Goal: Task Accomplishment & Management: Manage account settings

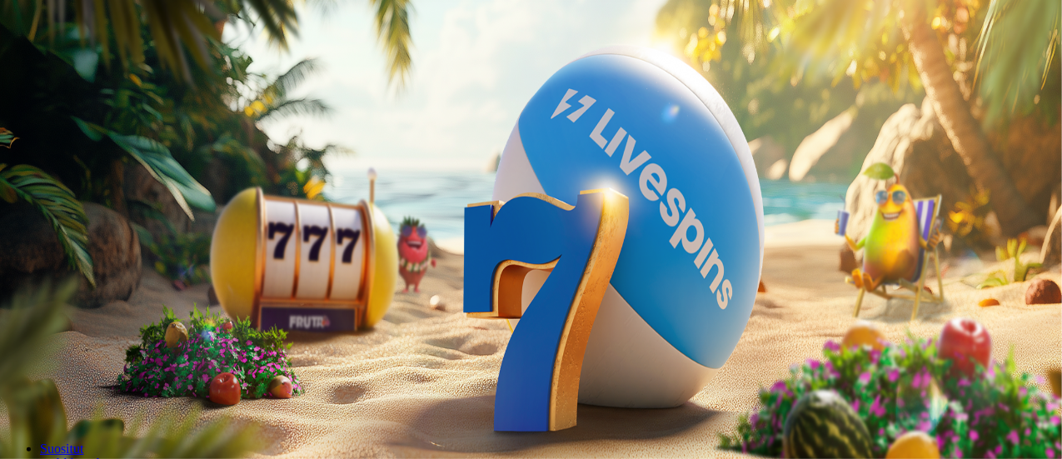
click at [13, 392] on span "minus icon" at bounding box center [13, 392] width 0 height 0
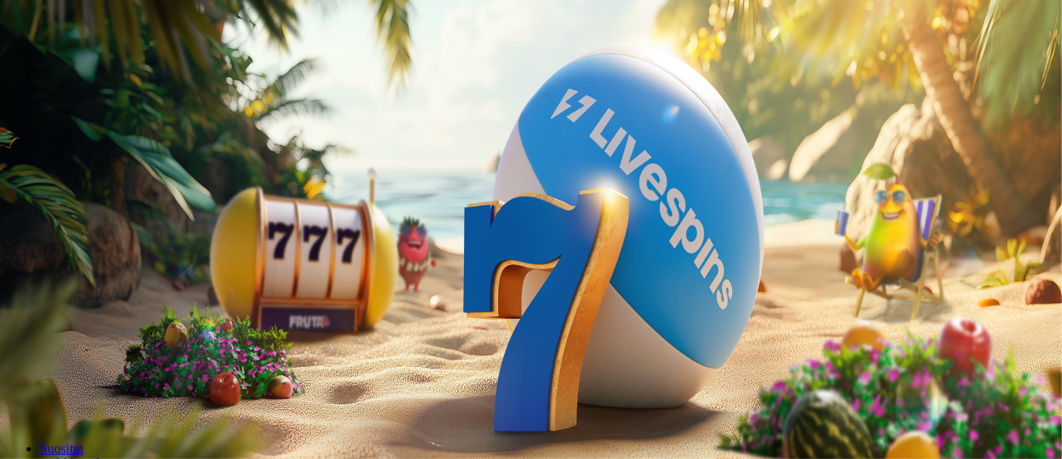
click at [13, 392] on span "minus icon" at bounding box center [13, 392] width 0 height 0
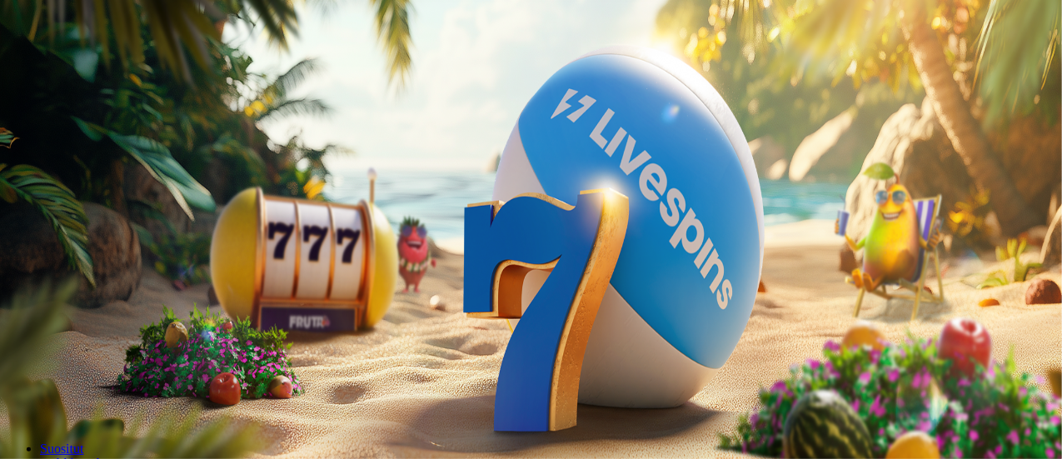
type input "**"
click at [94, 396] on button "Talleta ja pelaa" at bounding box center [50, 404] width 87 height 17
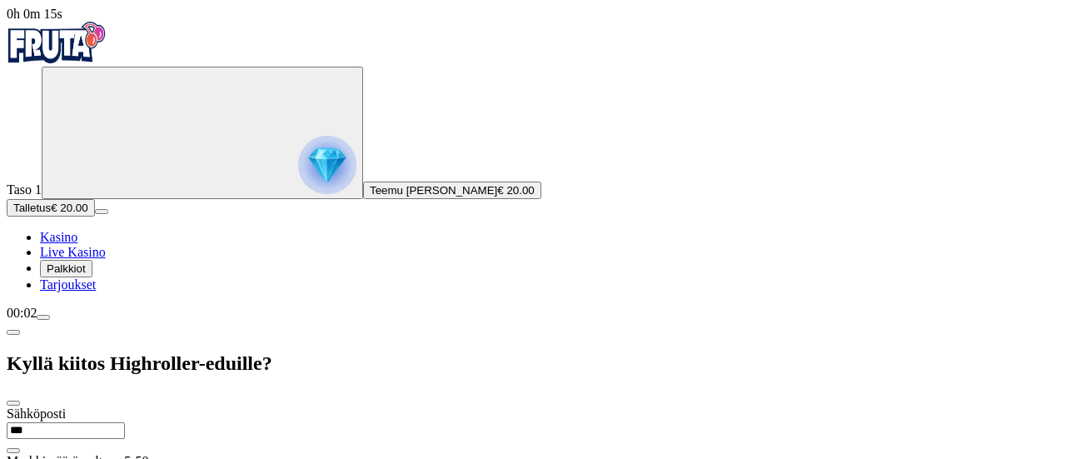
type input "**********"
click at [125, 422] on input "**********" at bounding box center [66, 430] width 118 height 17
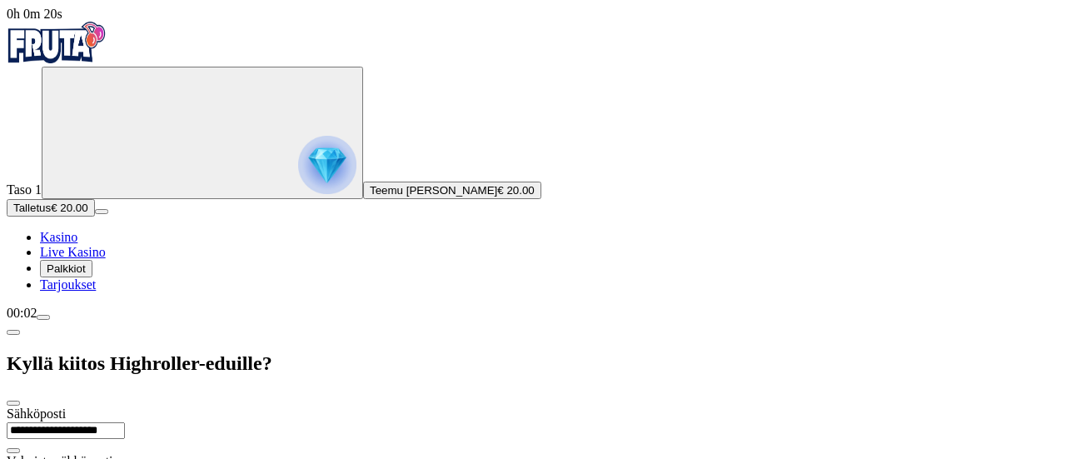
paste input "**********"
type input "**********"
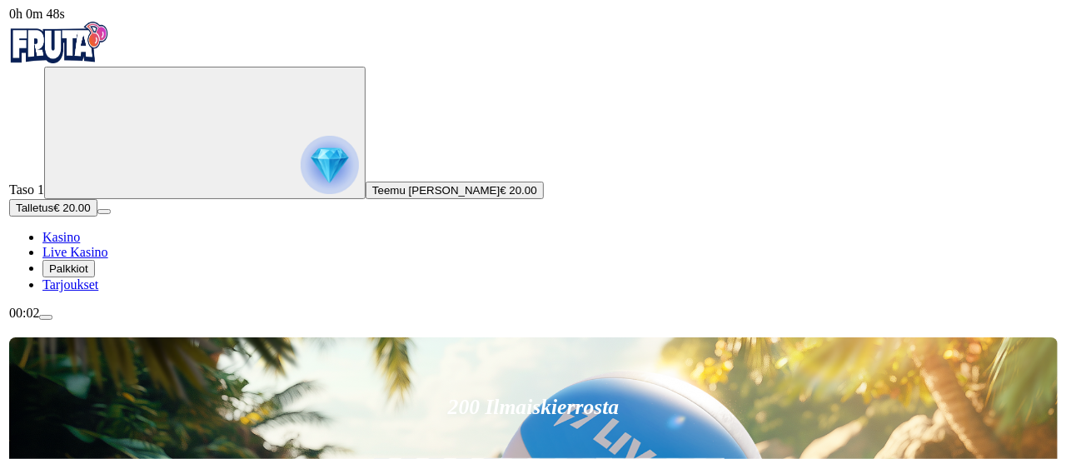
scroll to position [70, 0]
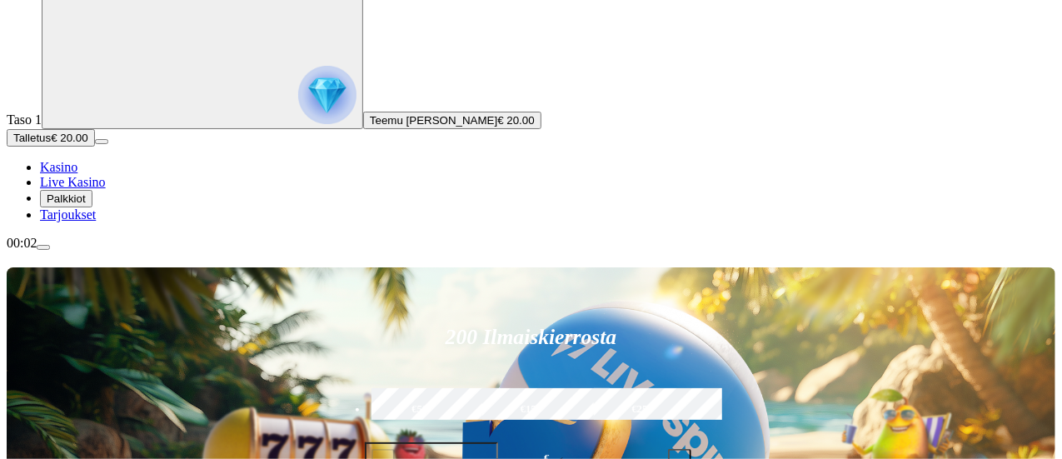
click at [43, 247] on span "menu icon" at bounding box center [43, 247] width 0 height 0
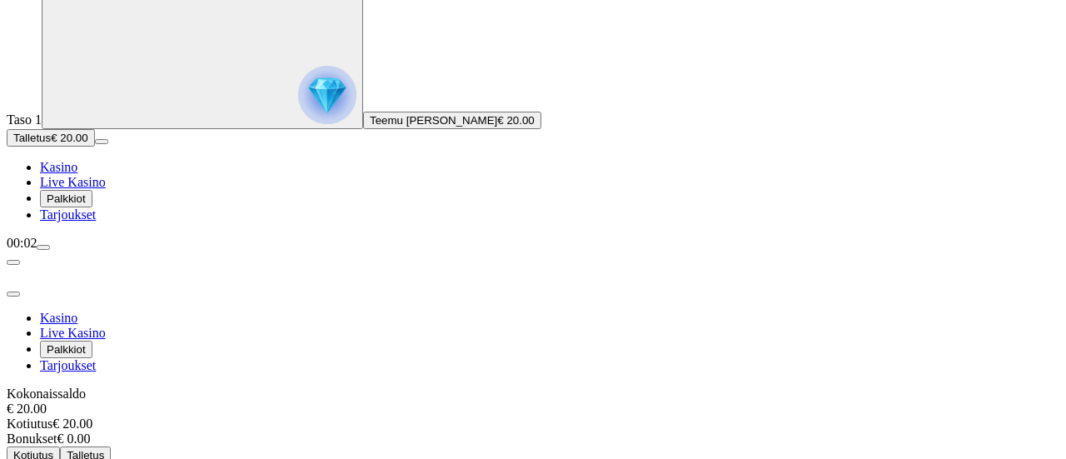
click at [466, 251] on div at bounding box center [533, 274] width 1053 height 47
click at [483, 251] on div at bounding box center [533, 274] width 1053 height 47
click at [13, 294] on span "close icon" at bounding box center [13, 294] width 0 height 0
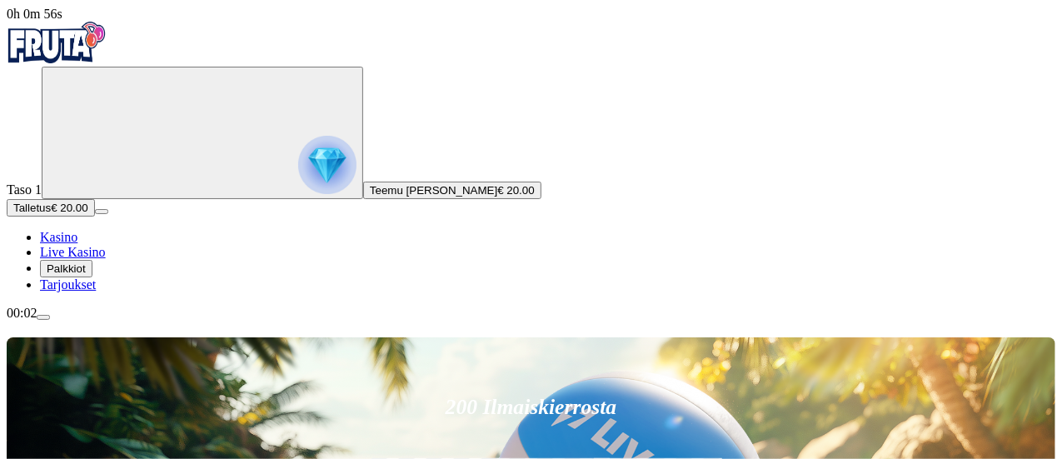
click at [62, 21] on span "0h 0m 56s" at bounding box center [35, 14] width 56 height 14
click at [62, 21] on span "0h 0m 57s" at bounding box center [35, 14] width 56 height 14
click at [92, 321] on div "00:02" at bounding box center [531, 313] width 1048 height 15
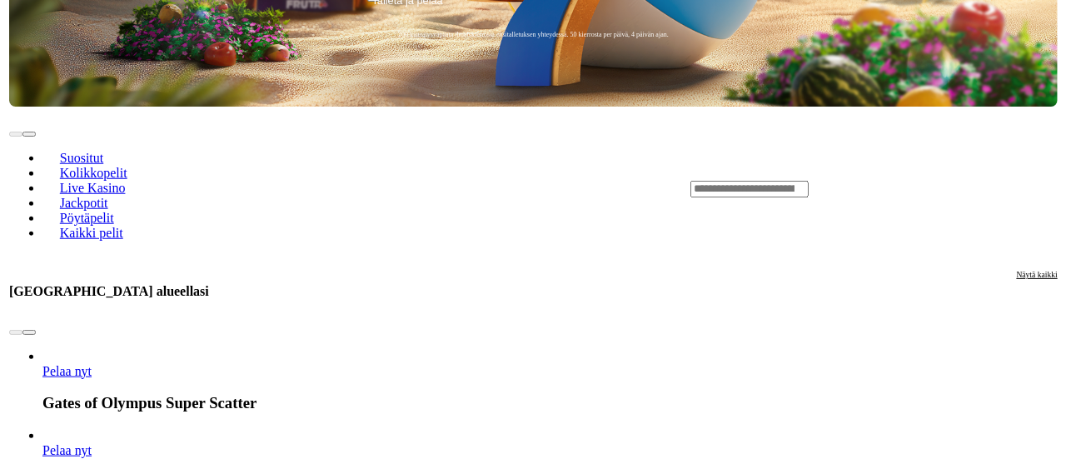
scroll to position [630, 0]
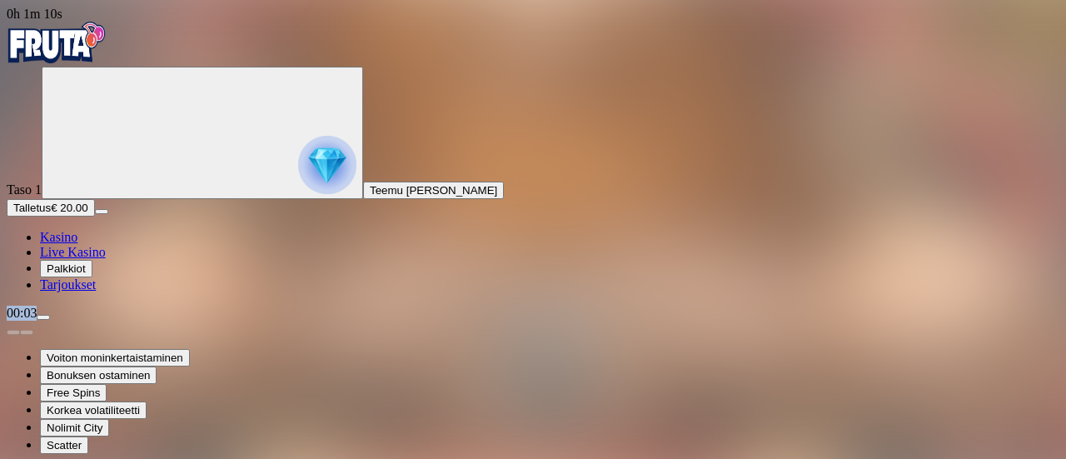
click at [98, 207] on circle "Primary" at bounding box center [173, 132] width 170 height 170
click at [298, 177] on img "Primary" at bounding box center [327, 165] width 58 height 58
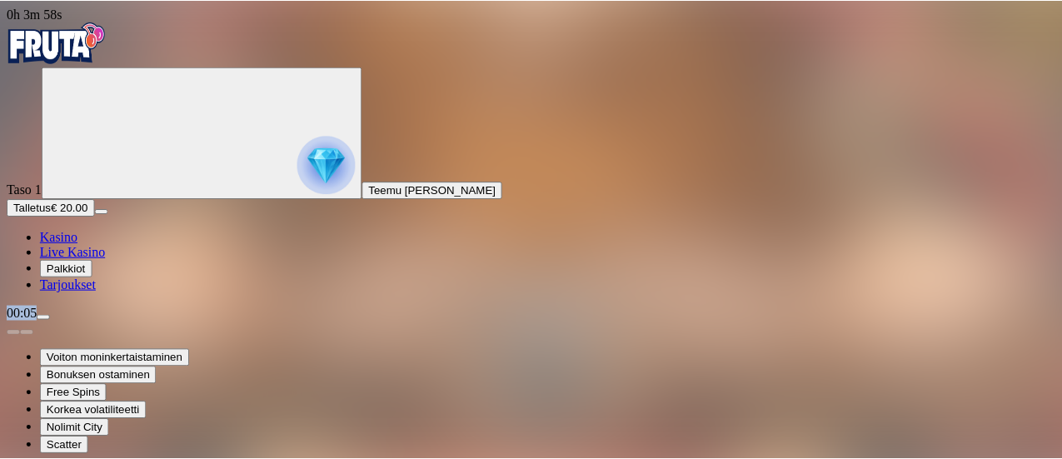
scroll to position [138, 0]
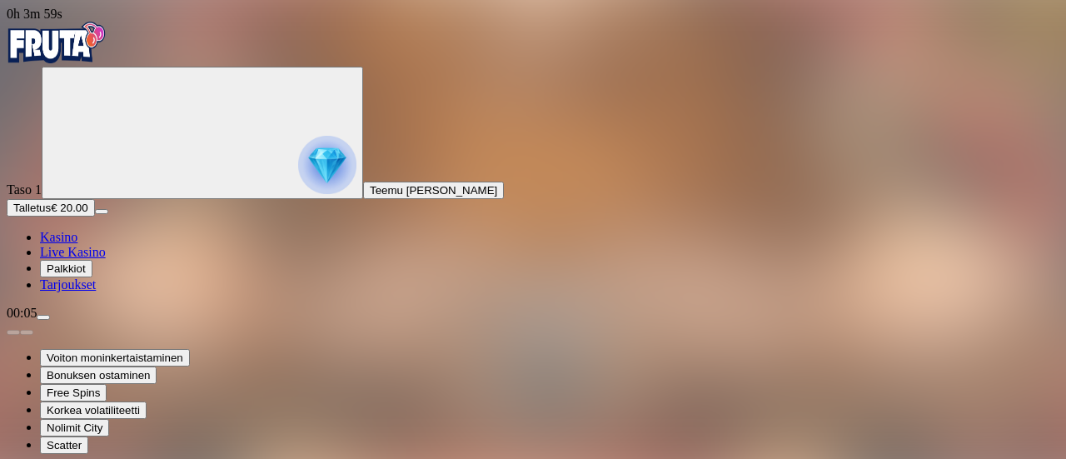
click at [107, 62] on img "Primary" at bounding box center [57, 43] width 100 height 42
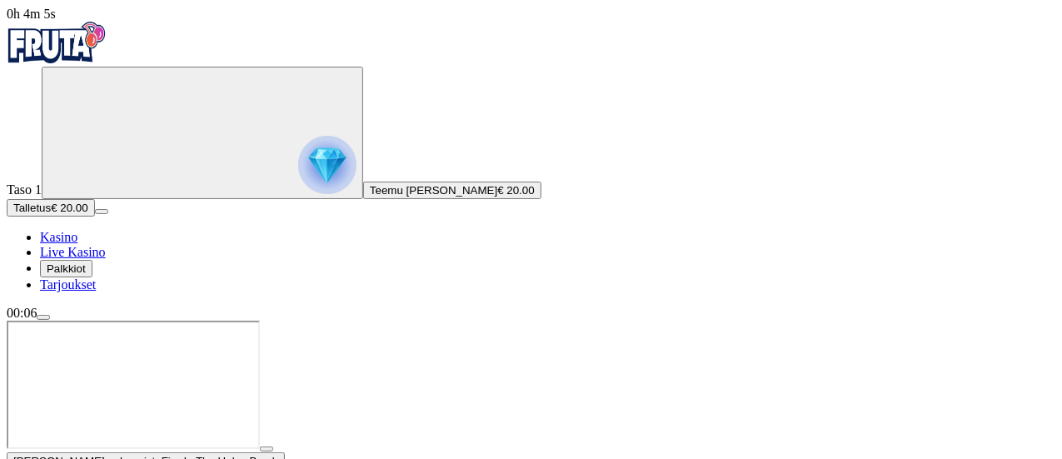
click at [107, 46] on img "Primary" at bounding box center [57, 43] width 100 height 42
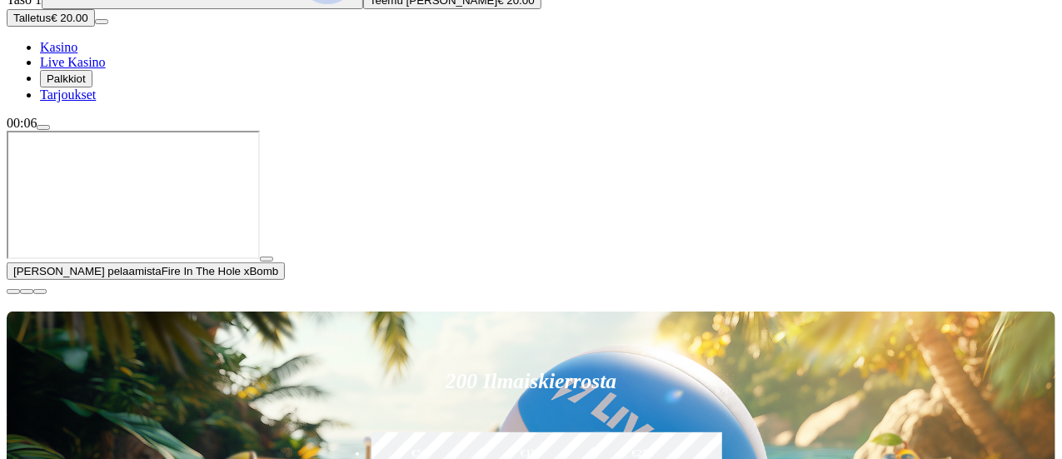
scroll to position [217, 0]
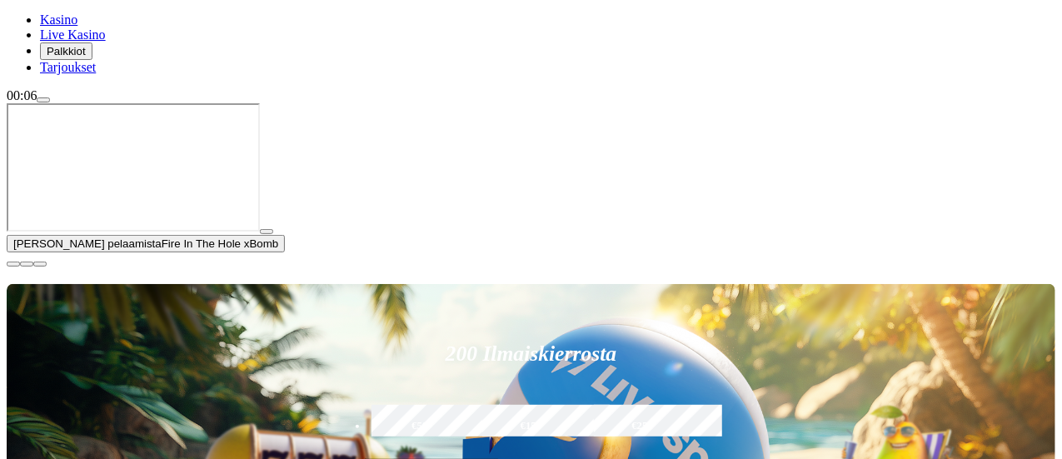
click at [13, 264] on span "close icon" at bounding box center [13, 264] width 0 height 0
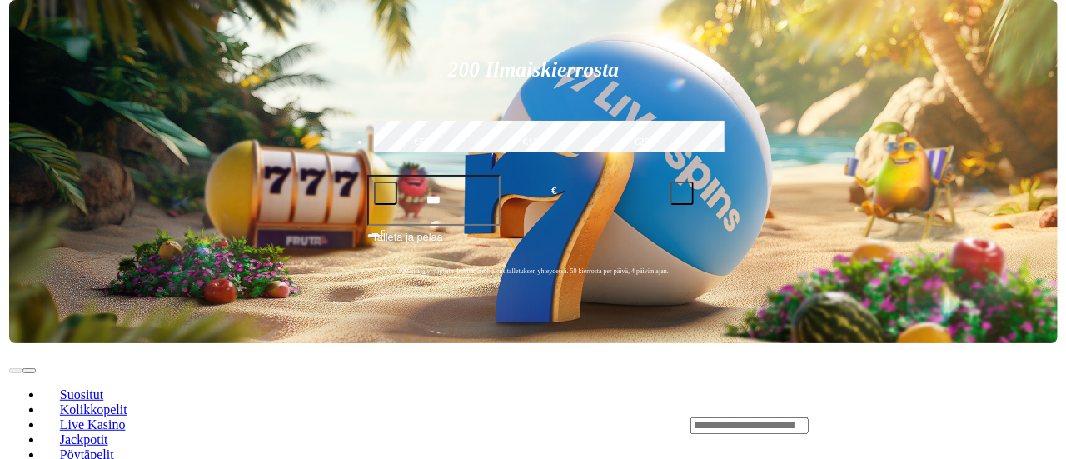
scroll to position [338, 0]
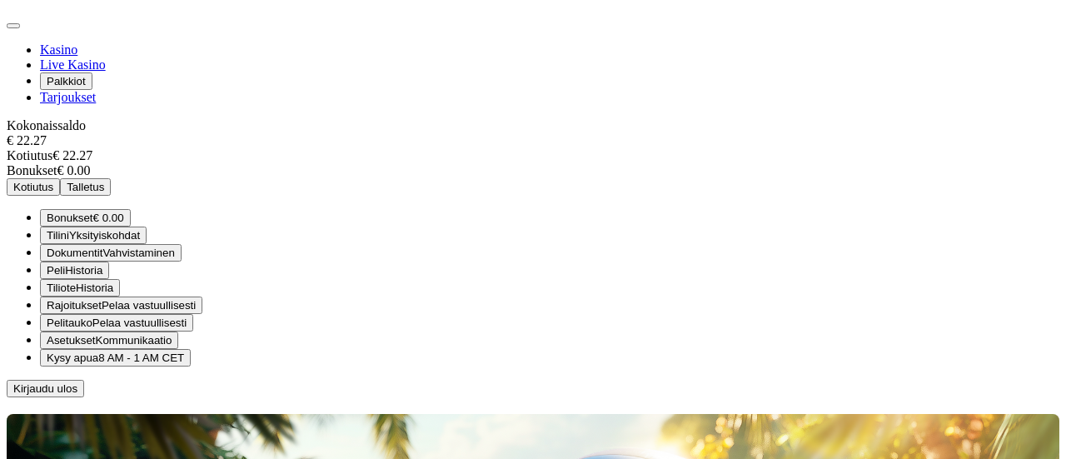
click at [471, 16] on div at bounding box center [533, 6] width 1053 height 47
click at [13, 26] on span "close icon" at bounding box center [13, 26] width 0 height 0
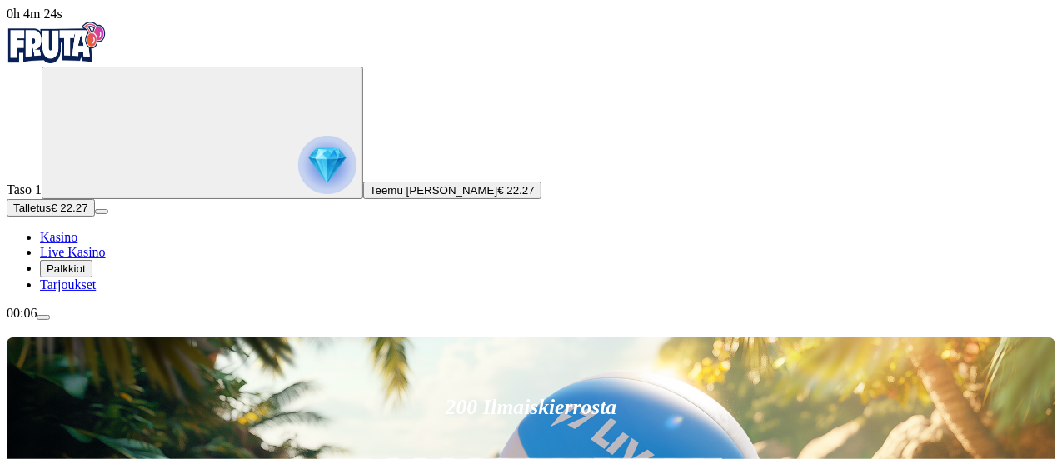
scroll to position [6, 0]
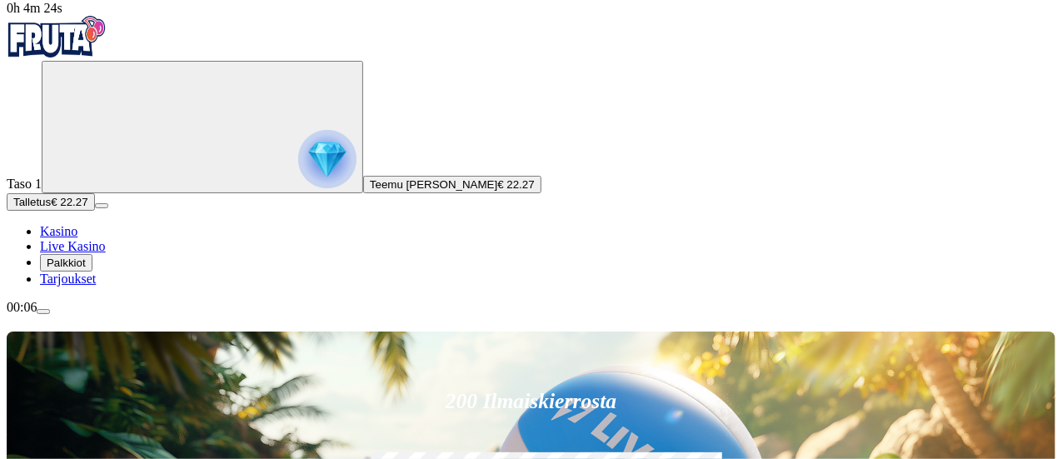
type input "*******"
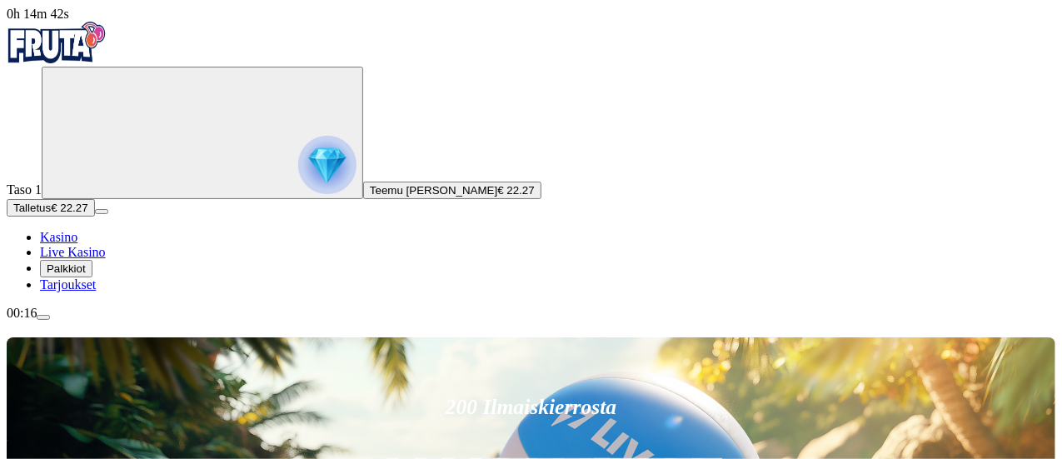
type input "****"
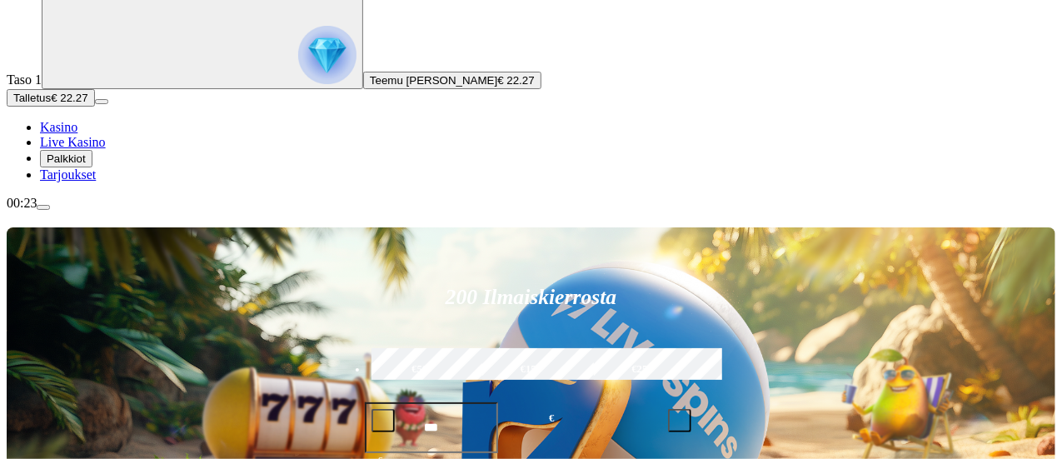
scroll to position [112, 0]
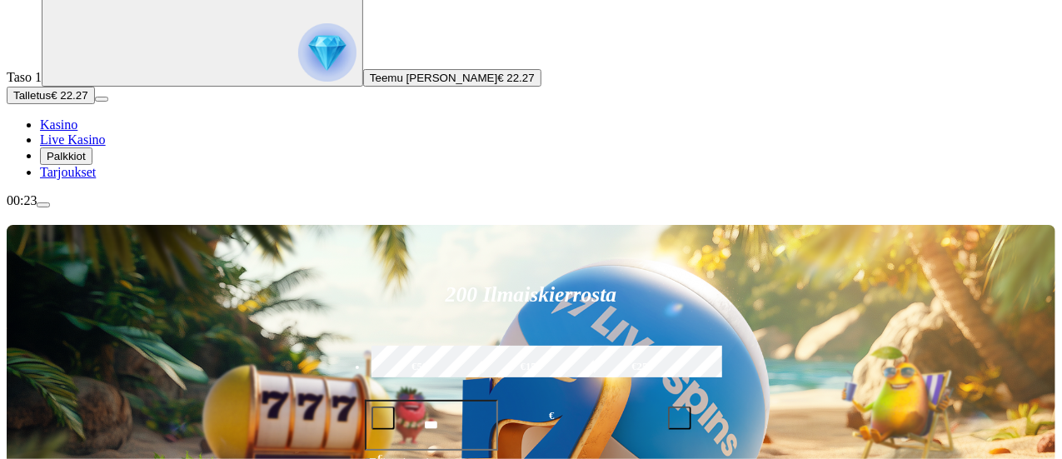
type input "********"
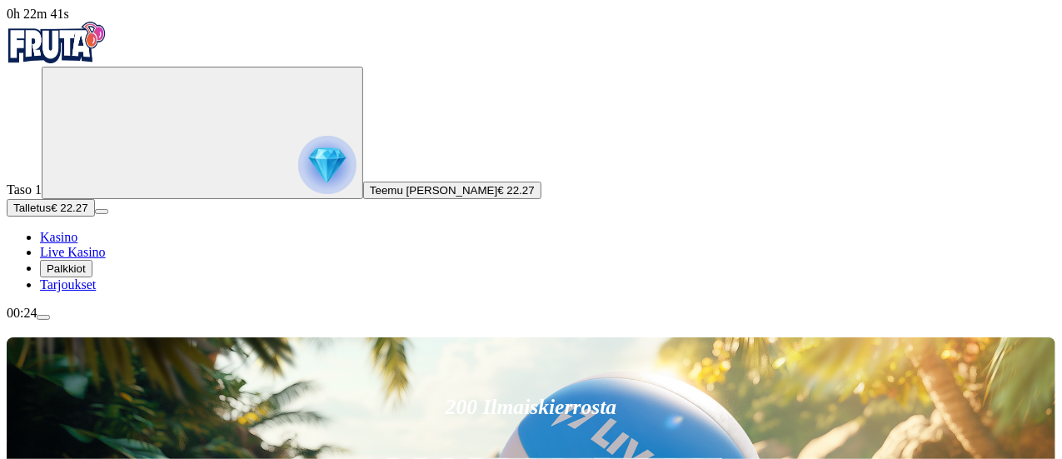
type input "*"
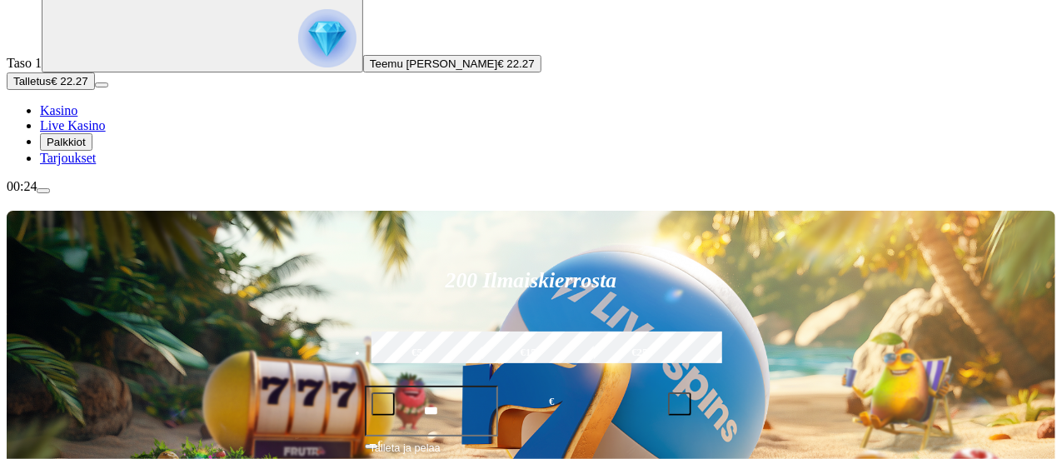
scroll to position [132, 0]
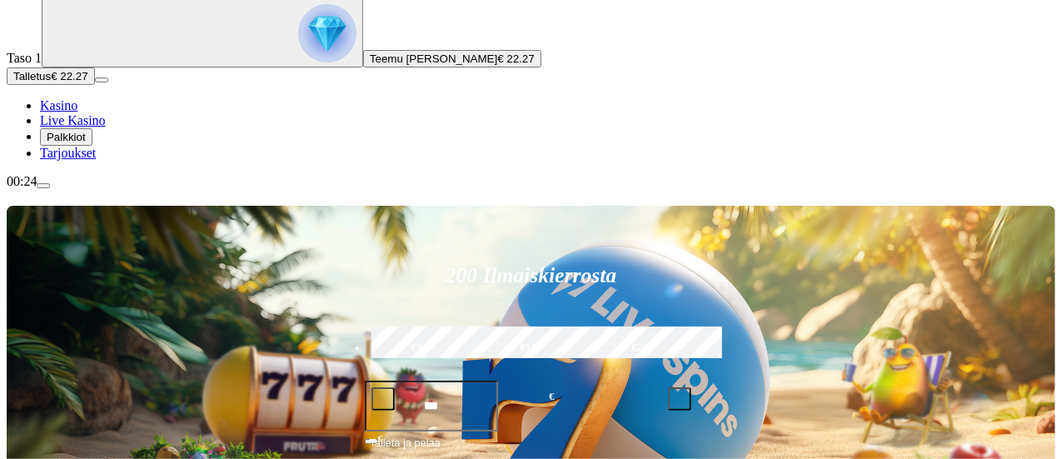
type input "****"
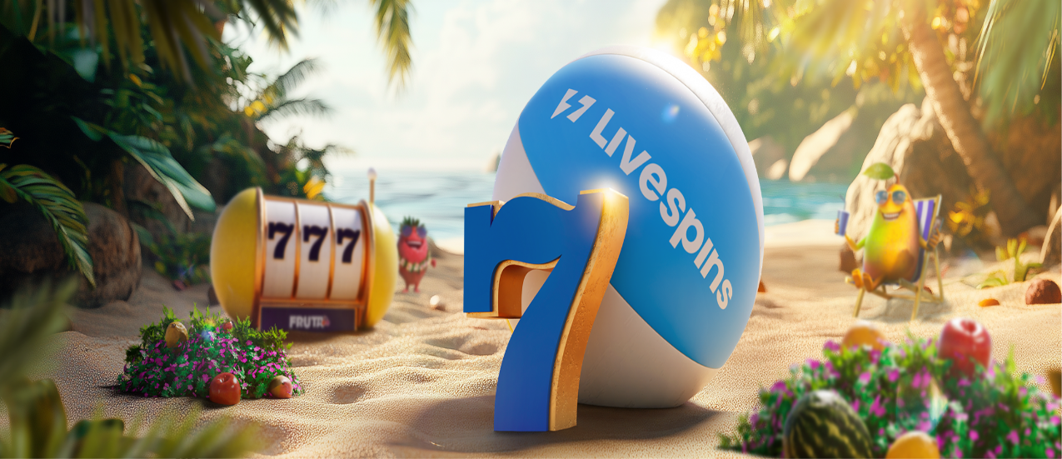
click at [298, 182] on img "Primary" at bounding box center [327, 165] width 58 height 58
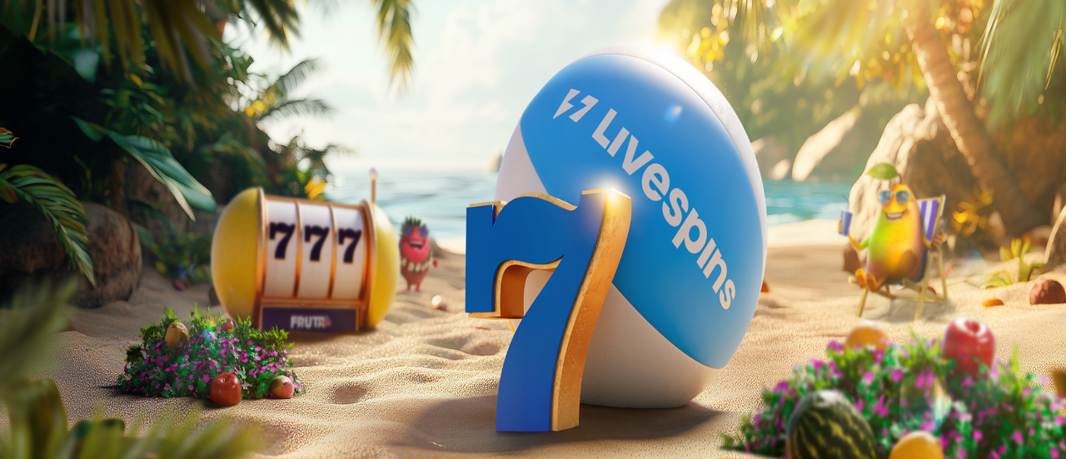
click at [13, 403] on span "close icon" at bounding box center [13, 403] width 0 height 0
click at [117, 321] on div "00:33" at bounding box center [531, 313] width 1048 height 15
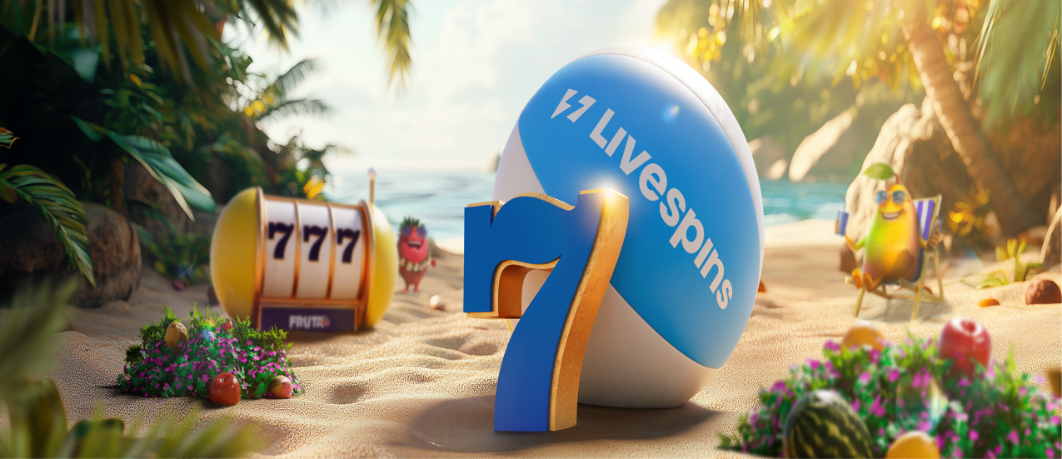
click at [43, 317] on span "menu icon" at bounding box center [43, 317] width 0 height 0
click at [371, 406] on div "Bonusta ei löytynyt" at bounding box center [533, 413] width 1053 height 15
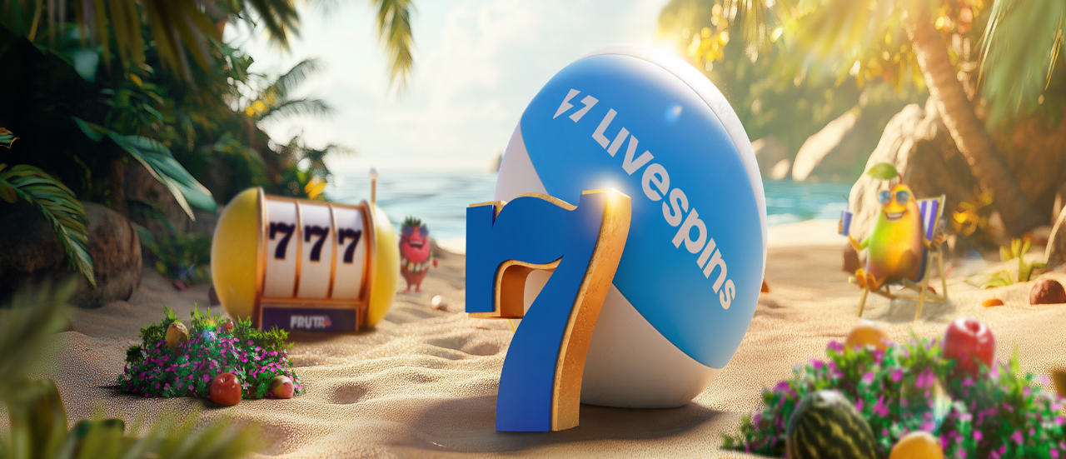
click at [13, 403] on span "close icon" at bounding box center [13, 403] width 0 height 0
click at [107, 44] on img "Primary" at bounding box center [57, 43] width 100 height 42
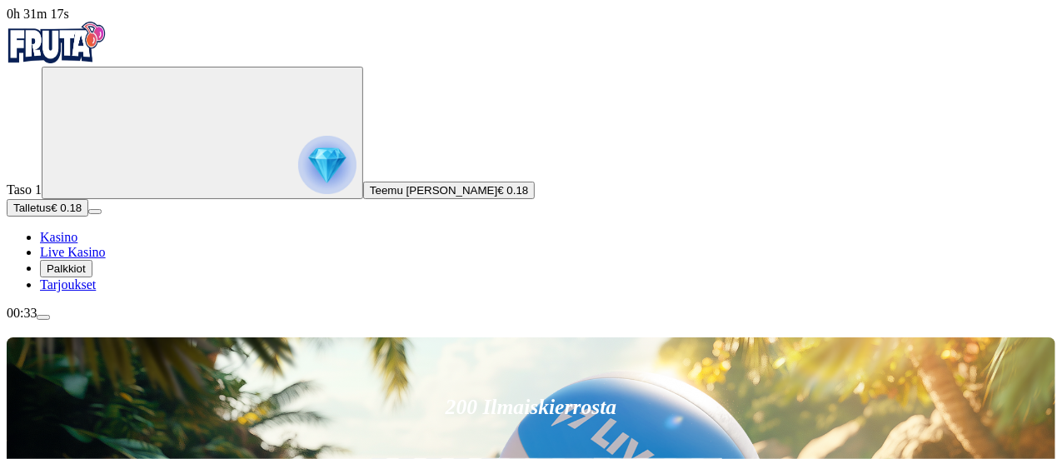
click at [43, 317] on span "menu icon" at bounding box center [43, 317] width 0 height 0
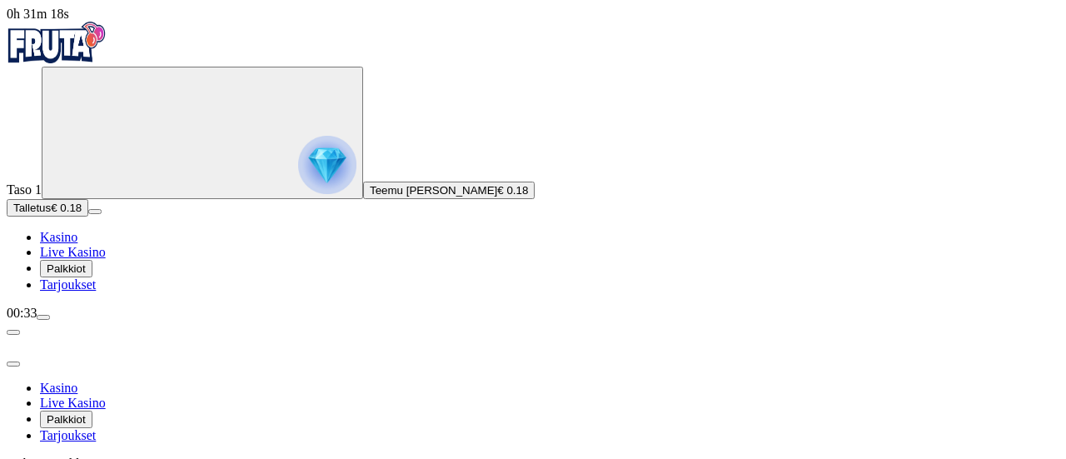
scroll to position [131, 0]
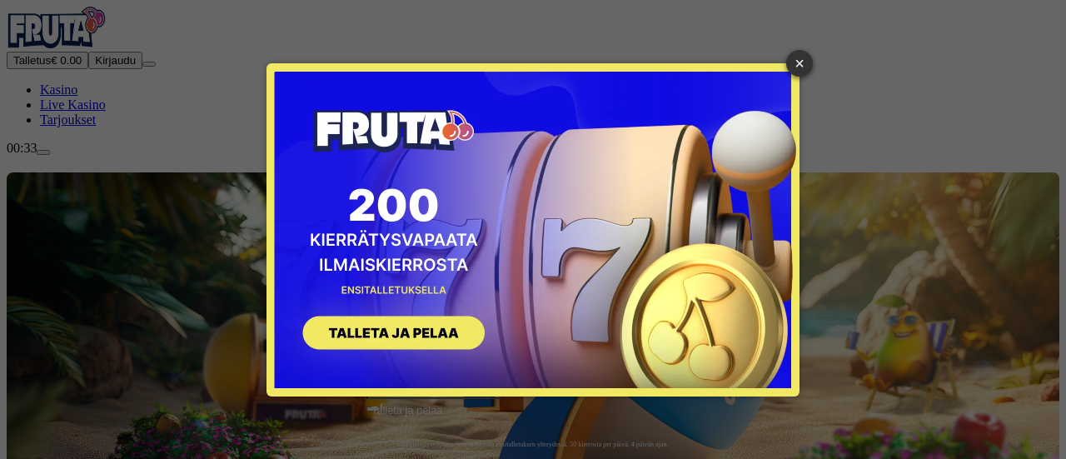
click at [809, 53] on div "× SIGN UP" at bounding box center [532, 229] width 1041 height 434
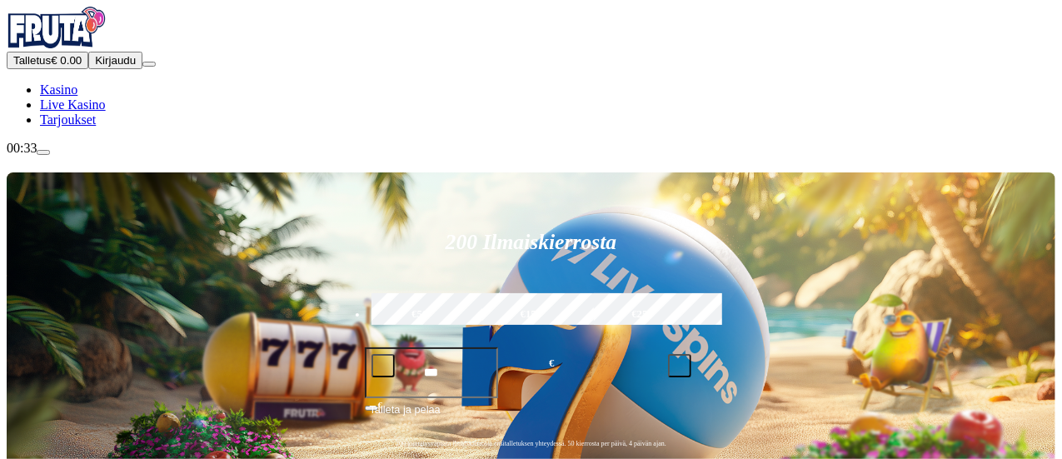
click at [91, 69] on button "Kirjaudu" at bounding box center [115, 60] width 54 height 17
